Goal: Transaction & Acquisition: Download file/media

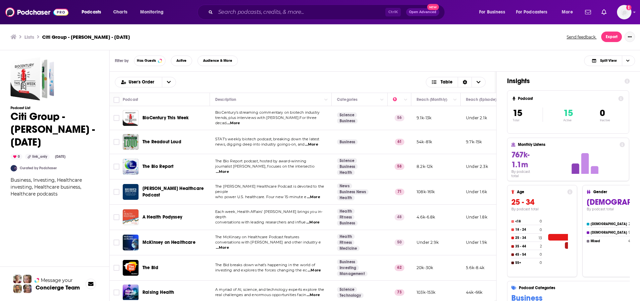
click at [626, 35] on button "Show More Button" at bounding box center [630, 37] width 11 height 11
click at [608, 38] on button "Export" at bounding box center [611, 37] width 21 height 11
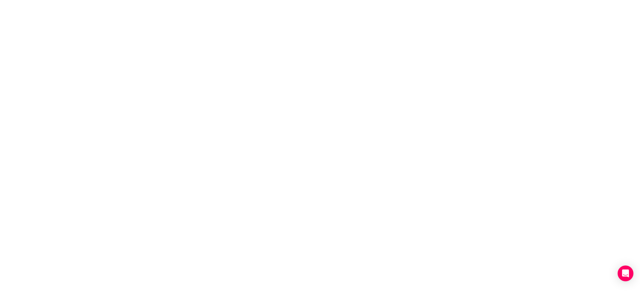
click at [172, 89] on body "Privacy Preference Centre Your Privacy Strictly Necessary Cookies Functional Co…" at bounding box center [320, 150] width 640 height 301
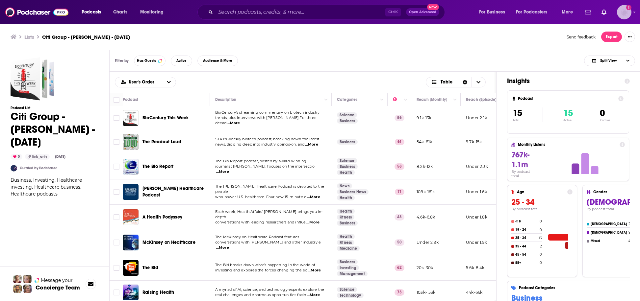
click at [633, 13] on icon "Show profile menu" at bounding box center [634, 12] width 3 height 4
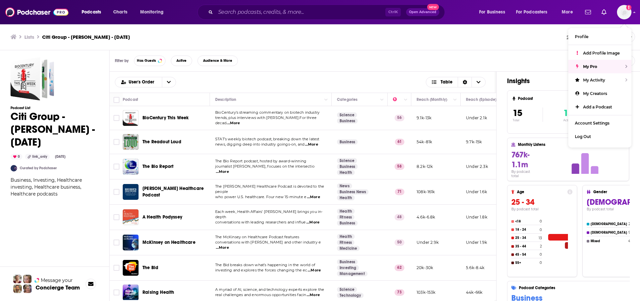
click at [532, 47] on div "Lists Citi Group - Geoff Meacham - Oct. 8, 2025 Send feedback. Export" at bounding box center [320, 37] width 640 height 27
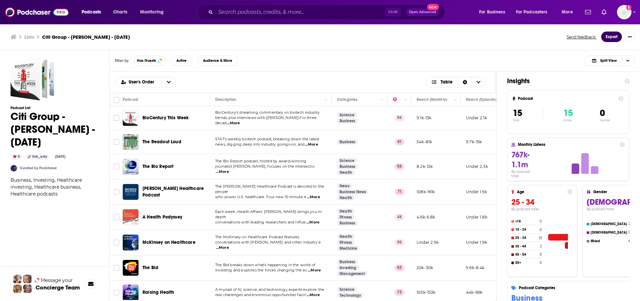
click at [607, 36] on button "Export" at bounding box center [611, 37] width 21 height 11
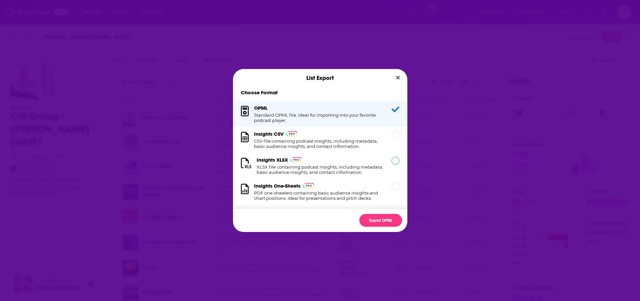
click at [340, 163] on div "Insights XLSX XLSX file containing podcast insights, including metadata, basic …" at bounding box center [320, 166] width 127 height 18
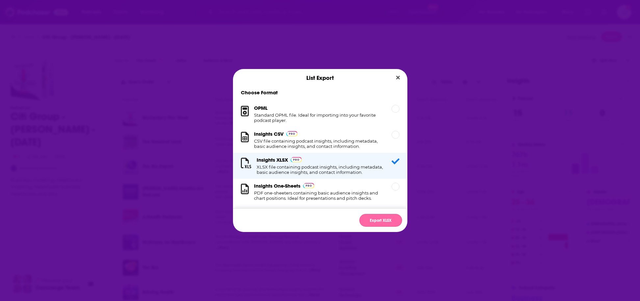
click at [392, 220] on button "Export XLSX" at bounding box center [380, 220] width 43 height 13
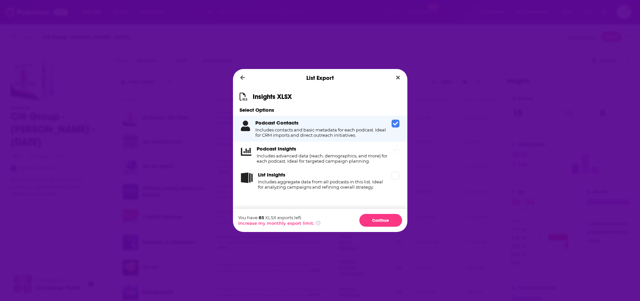
click at [395, 154] on div "Podcast Insights Includes advanced data (reach, demographics, and more) for eac…" at bounding box center [320, 155] width 174 height 26
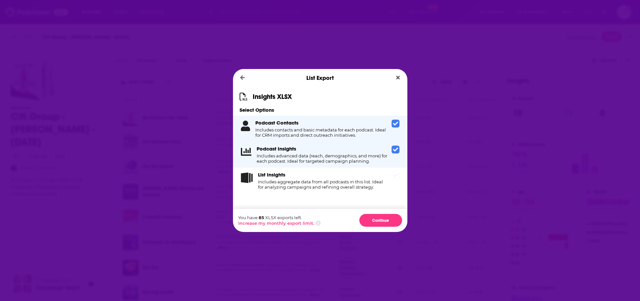
click at [396, 179] on span "Dialog" at bounding box center [396, 176] width 8 height 8
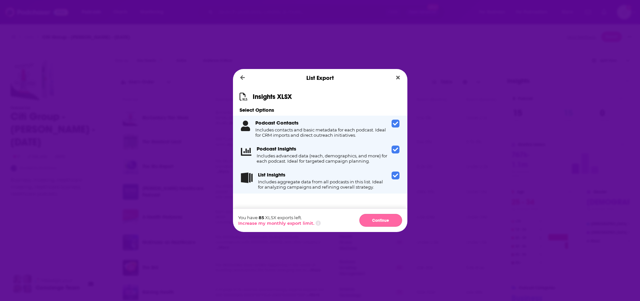
click at [383, 219] on button "Continue" at bounding box center [380, 220] width 43 height 13
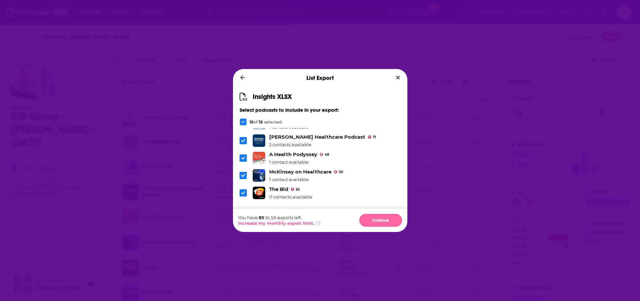
scroll to position [66, 0]
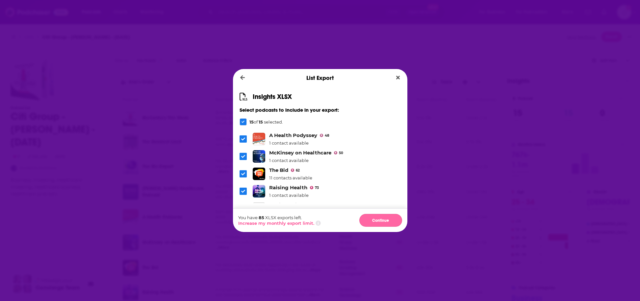
click at [375, 219] on button "Continue" at bounding box center [380, 220] width 43 height 13
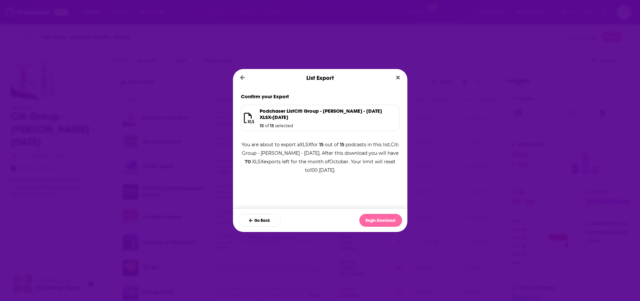
click at [389, 221] on button "Begin Download" at bounding box center [380, 220] width 43 height 13
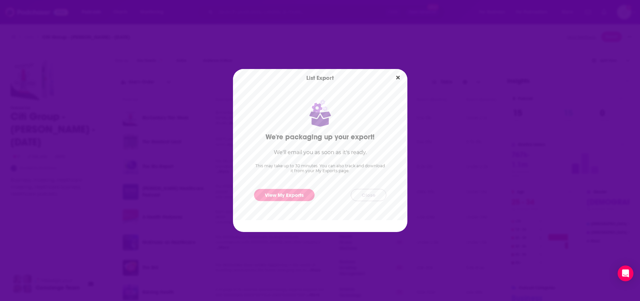
click at [364, 195] on button "Close" at bounding box center [369, 195] width 36 height 12
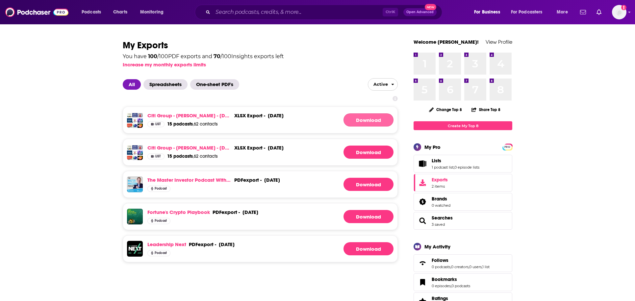
click at [359, 119] on link "Download" at bounding box center [369, 120] width 50 height 13
